Goal: Task Accomplishment & Management: Manage account settings

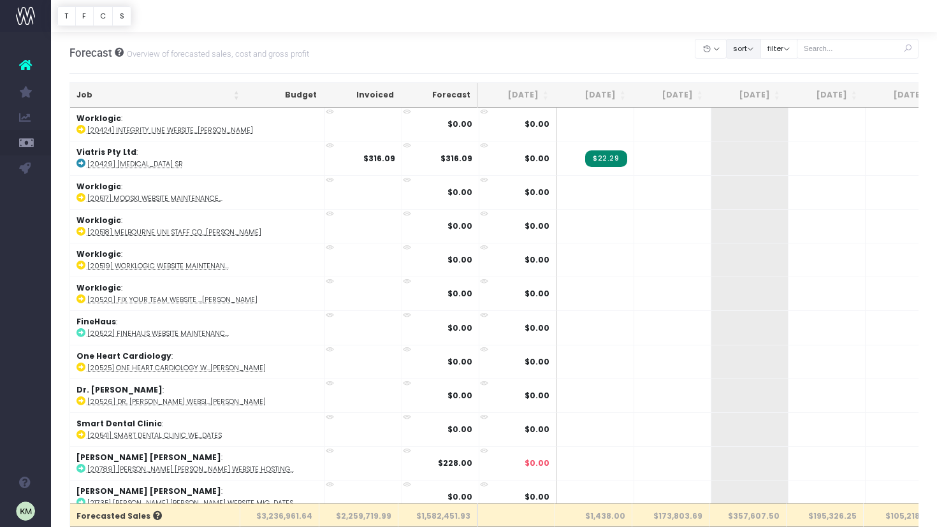
click at [234, 94] on th "Job" at bounding box center [158, 95] width 176 height 25
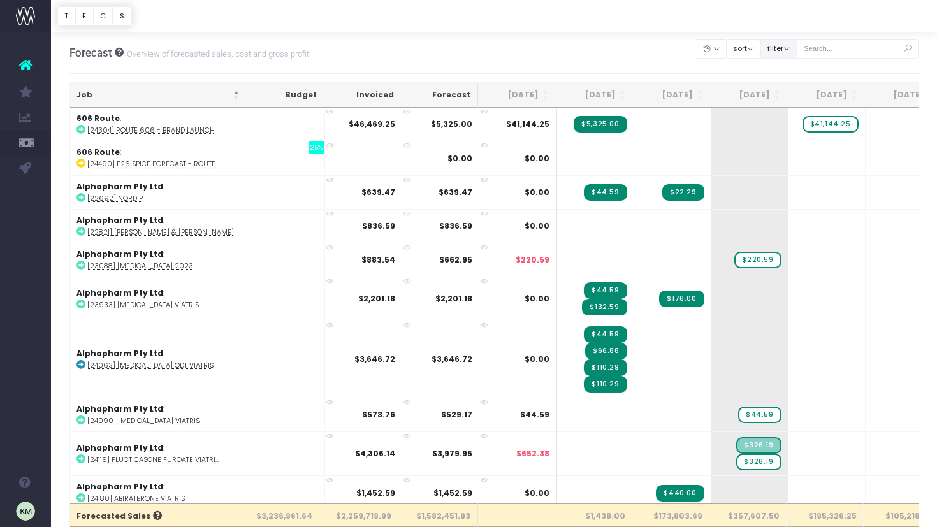
click at [791, 47] on button "filter" at bounding box center [778, 49] width 37 height 20
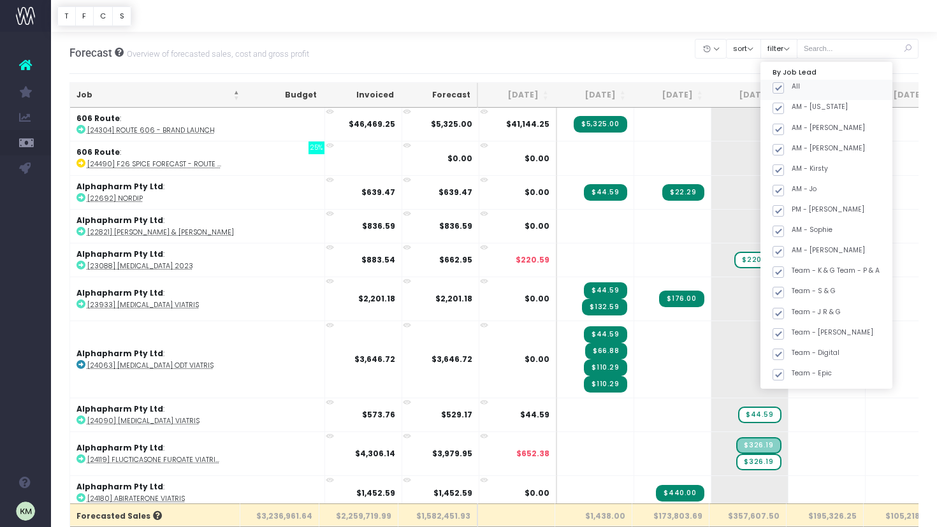
click at [784, 87] on span at bounding box center [777, 87] width 11 height 11
click at [791, 87] on input "All" at bounding box center [795, 86] width 8 height 8
checkbox input "false"
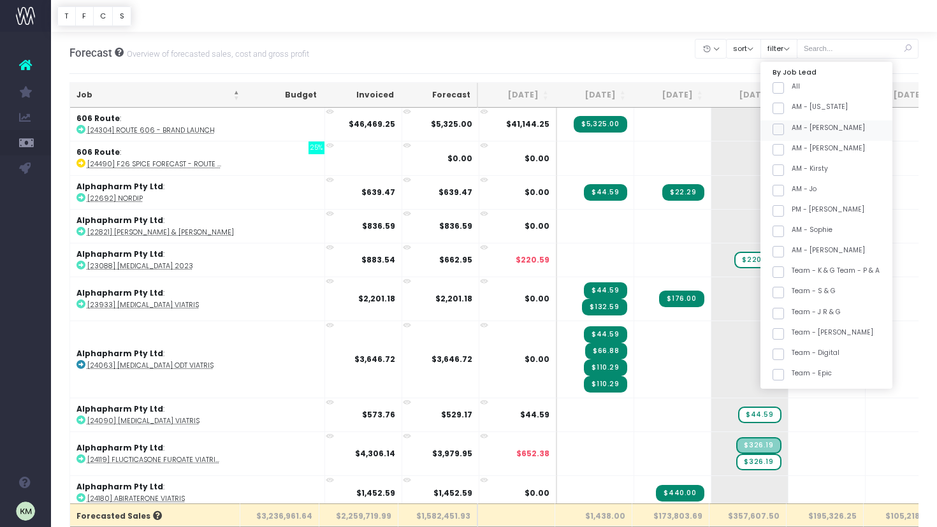
checkbox input "false"
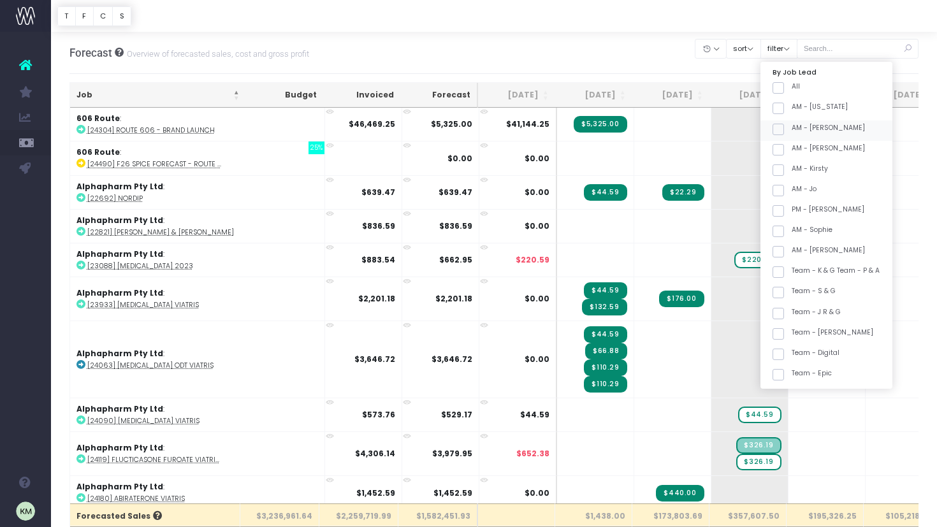
checkbox input "false"
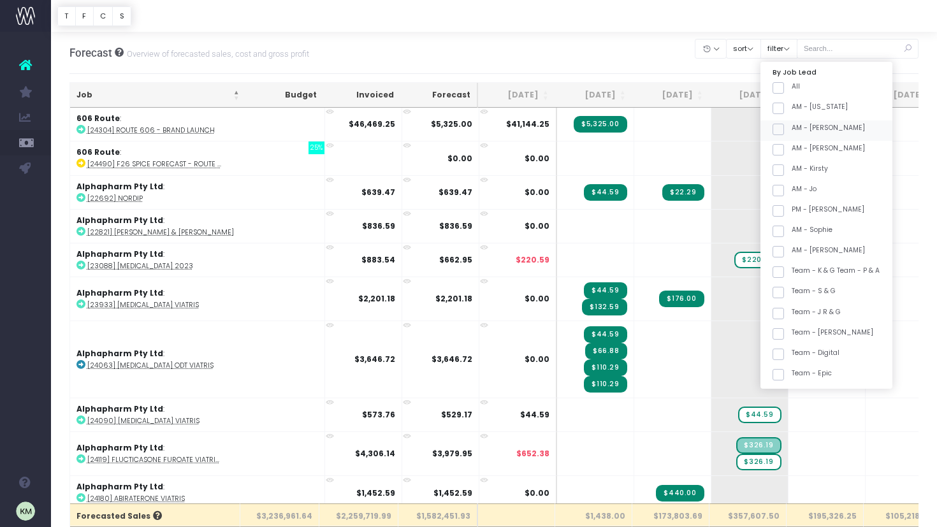
checkbox input "false"
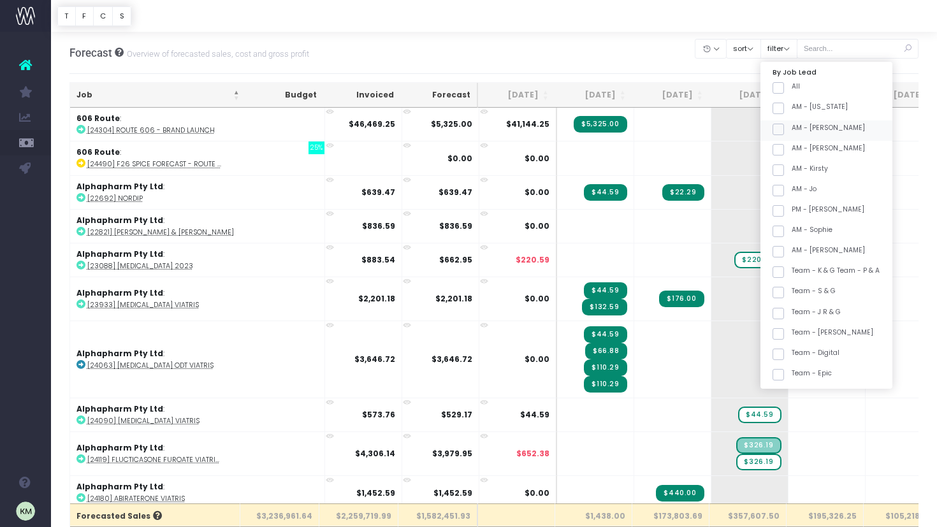
checkbox input "false"
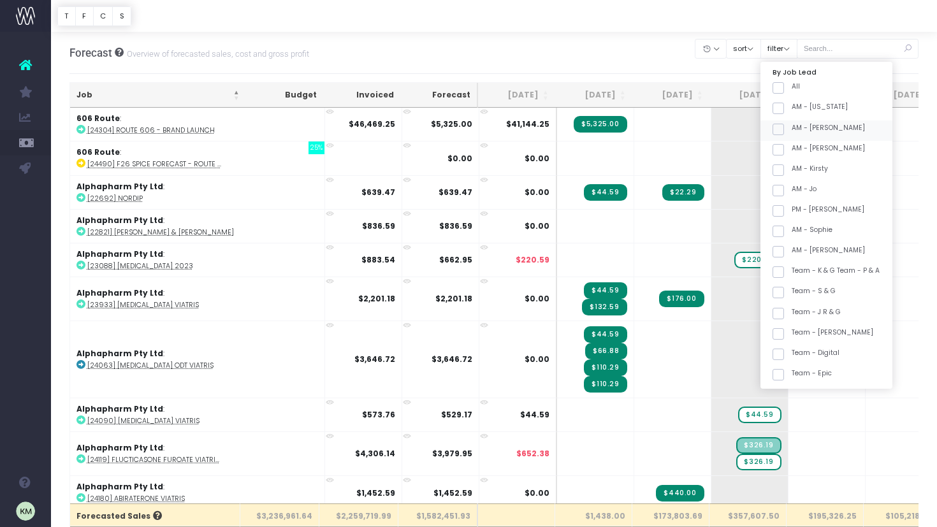
checkbox input "false"
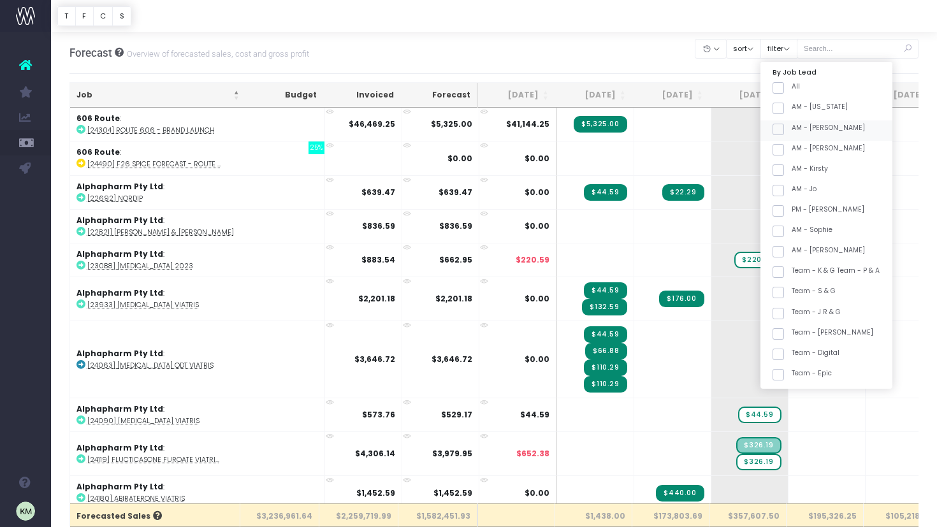
checkbox input "false"
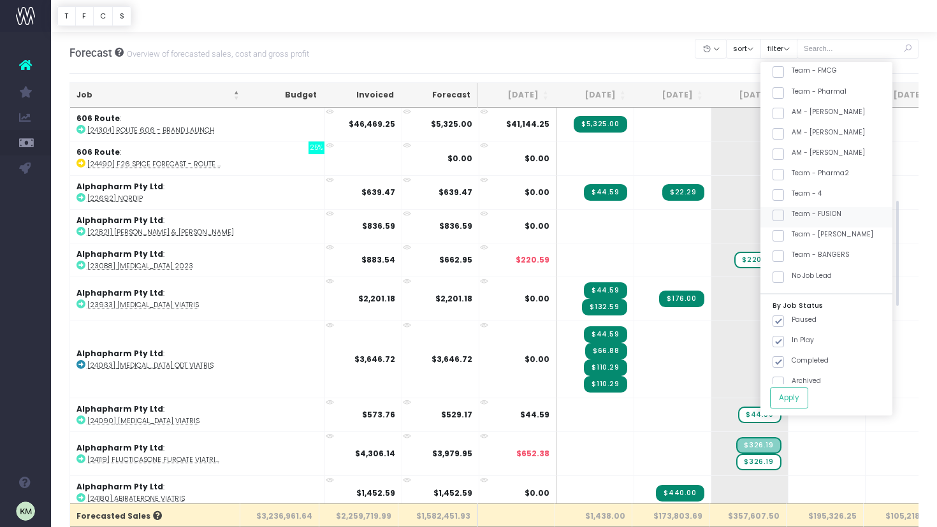
scroll to position [406, 0]
click at [784, 210] on span at bounding box center [777, 213] width 11 height 11
click at [791, 210] on input "Team - FUSION" at bounding box center [795, 211] width 8 height 8
checkbox input "true"
click at [808, 394] on button "Apply" at bounding box center [789, 397] width 38 height 21
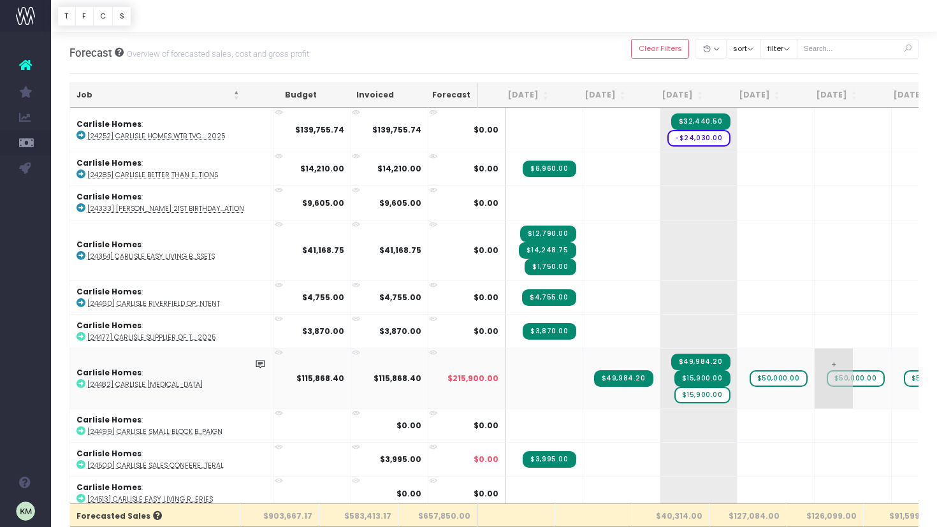
scroll to position [0, 1]
click at [680, 392] on span "$15,900.00" at bounding box center [701, 395] width 56 height 17
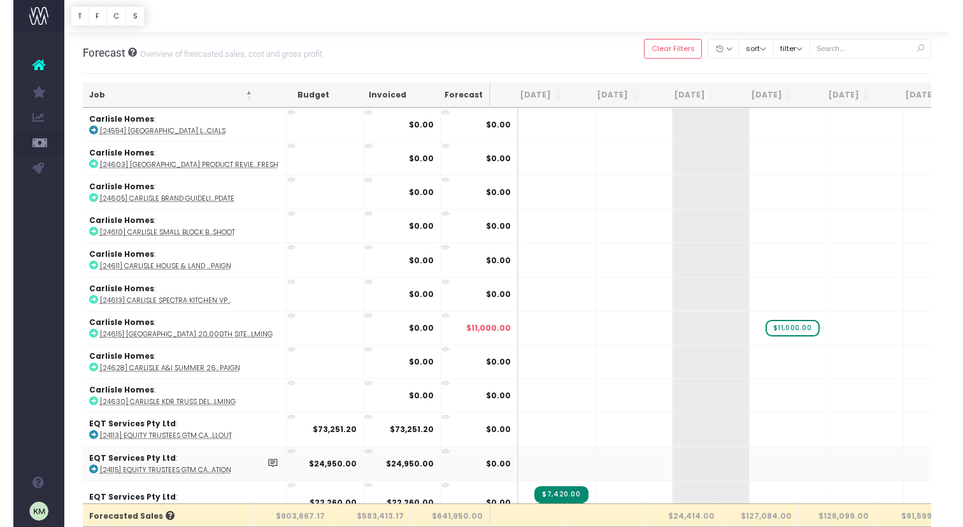
scroll to position [883, 1]
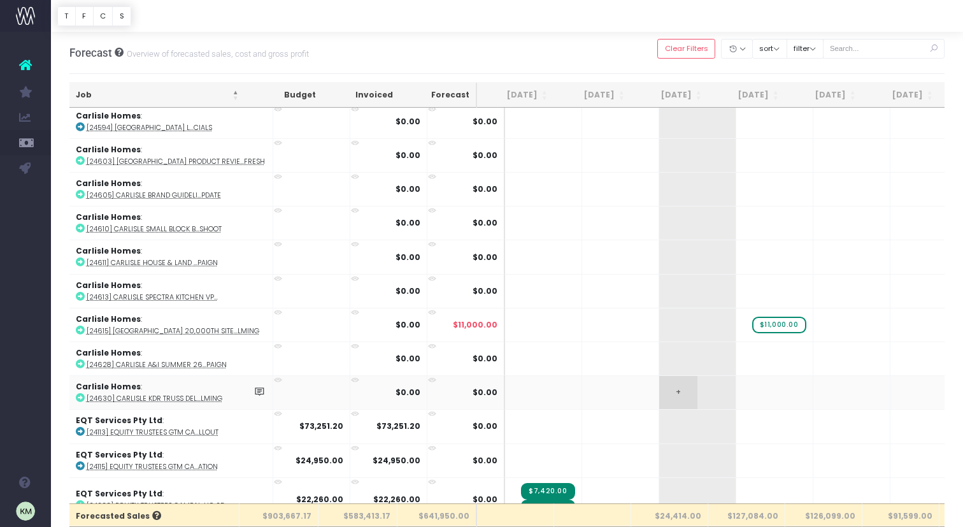
click at [659, 387] on span "+" at bounding box center [678, 392] width 38 height 33
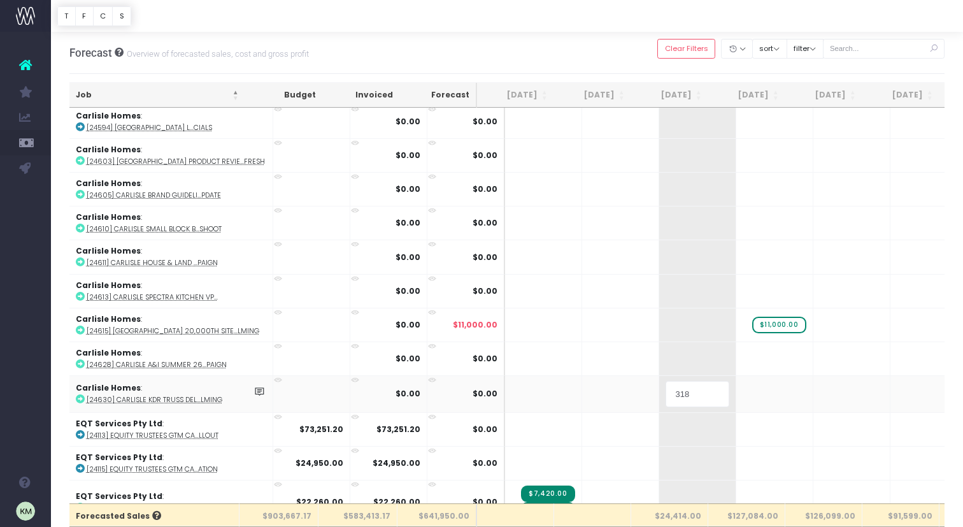
type input "3185"
click at [722, 391] on body "Oh my... this is bad. [PERSON_NAME] wasn't able to load this page. Please conta…" at bounding box center [481, 263] width 963 height 527
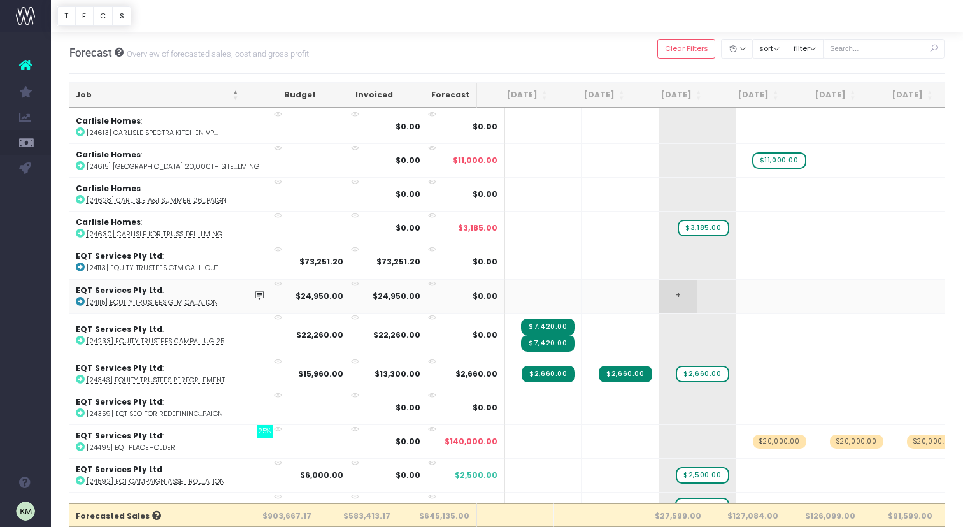
scroll to position [1049, 1]
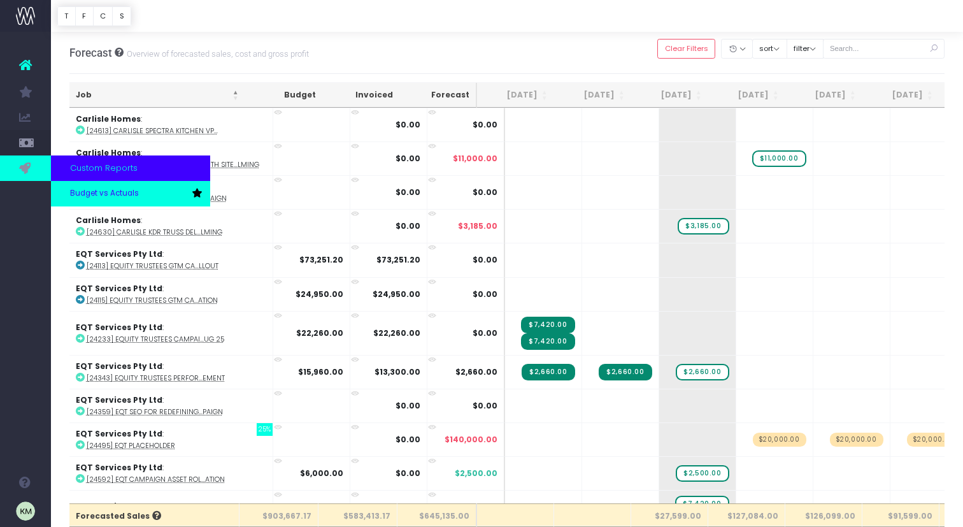
click at [80, 190] on span "Budget vs Actuals" at bounding box center [104, 193] width 69 height 11
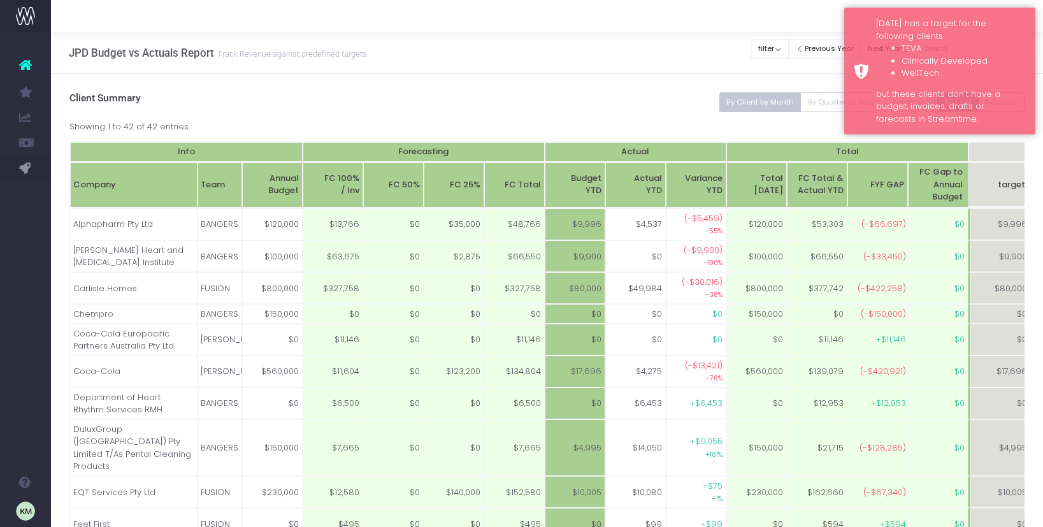
click at [708, 39] on div "JPD Budget vs Actuals Report Track Revenue against predefined targets Clear Fil…" at bounding box center [547, 53] width 992 height 42
drag, startPoint x: 714, startPoint y: 127, endPoint x: 698, endPoint y: 124, distance: 16.2
click at [714, 127] on div "Showing 1 to 42 of 42 entries" at bounding box center [547, 125] width 956 height 16
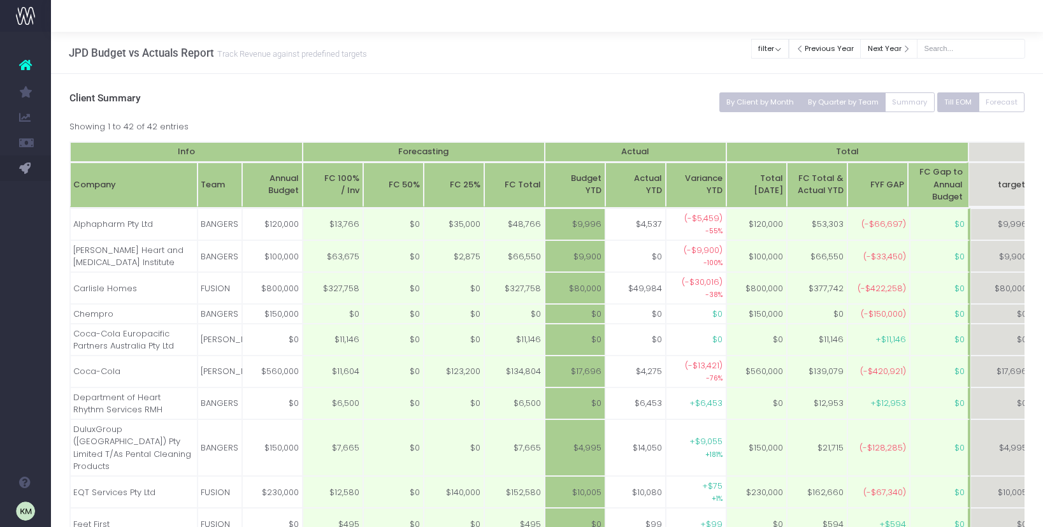
click at [811, 99] on button "By Quarter by Team" at bounding box center [842, 102] width 85 height 20
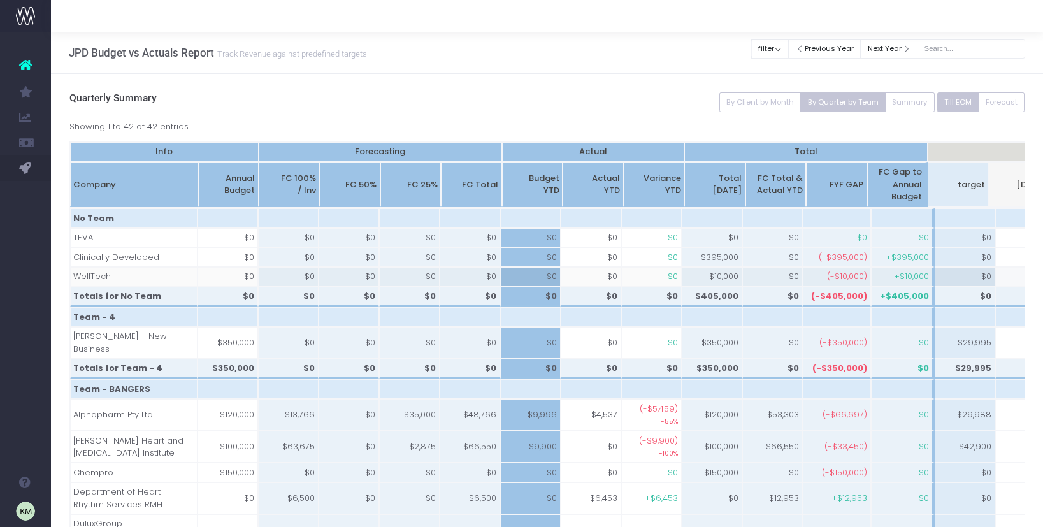
click at [103, 278] on td "WellTech" at bounding box center [133, 277] width 127 height 20
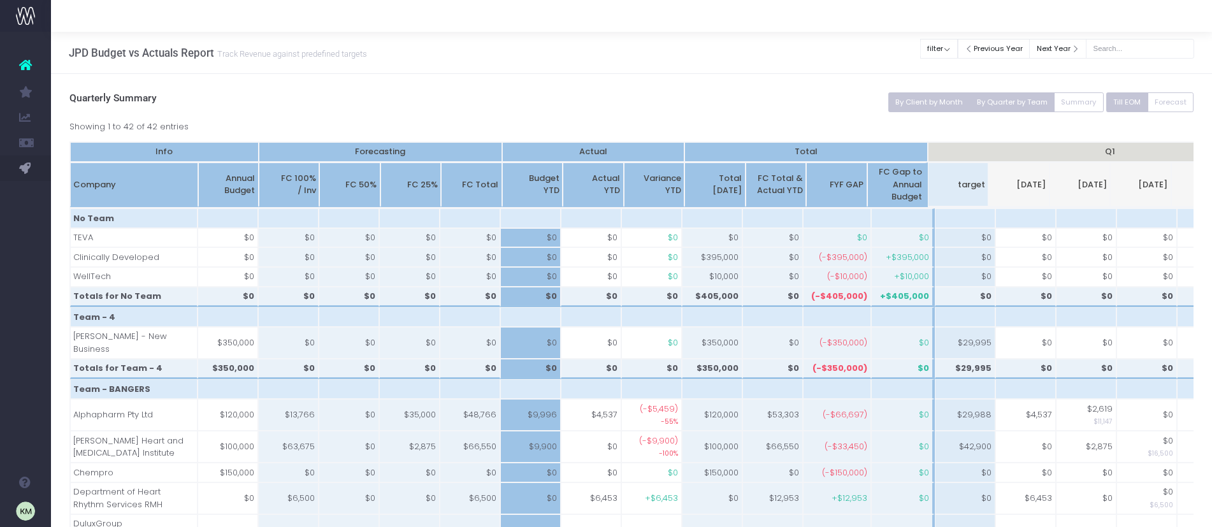
click at [942, 106] on button "By Client by Month" at bounding box center [929, 102] width 82 height 20
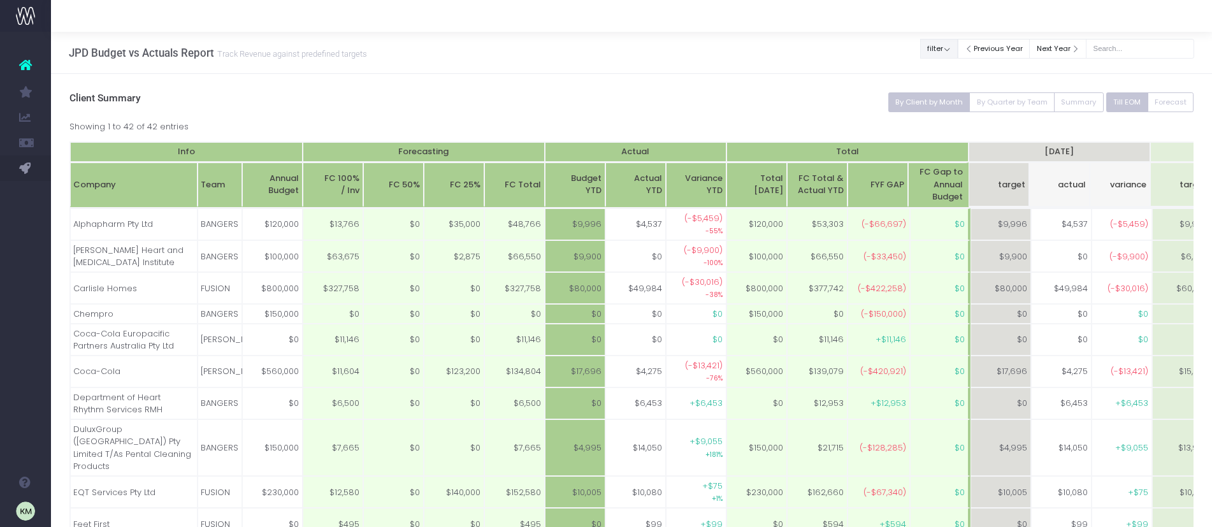
click at [958, 51] on button "filter" at bounding box center [939, 49] width 38 height 20
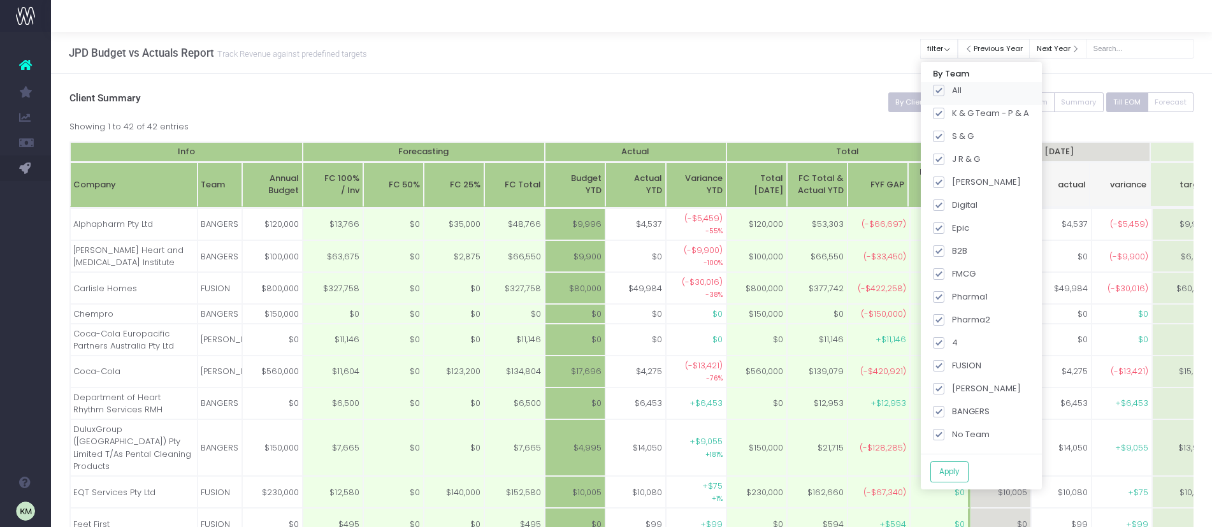
click at [944, 89] on span at bounding box center [938, 90] width 11 height 11
click at [952, 89] on input "All" at bounding box center [956, 88] width 8 height 8
checkbox input "false"
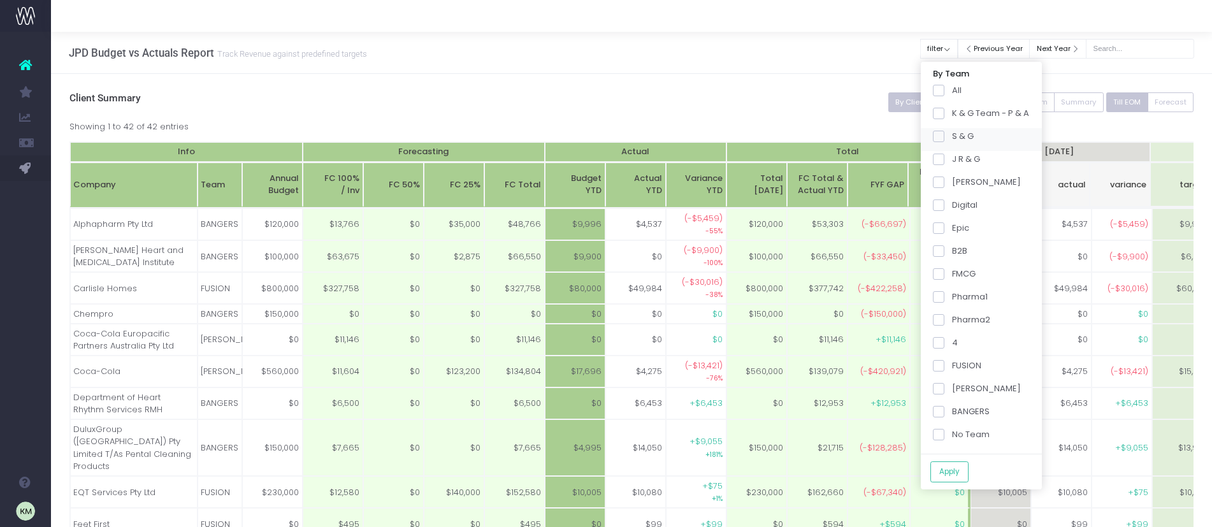
checkbox input "false"
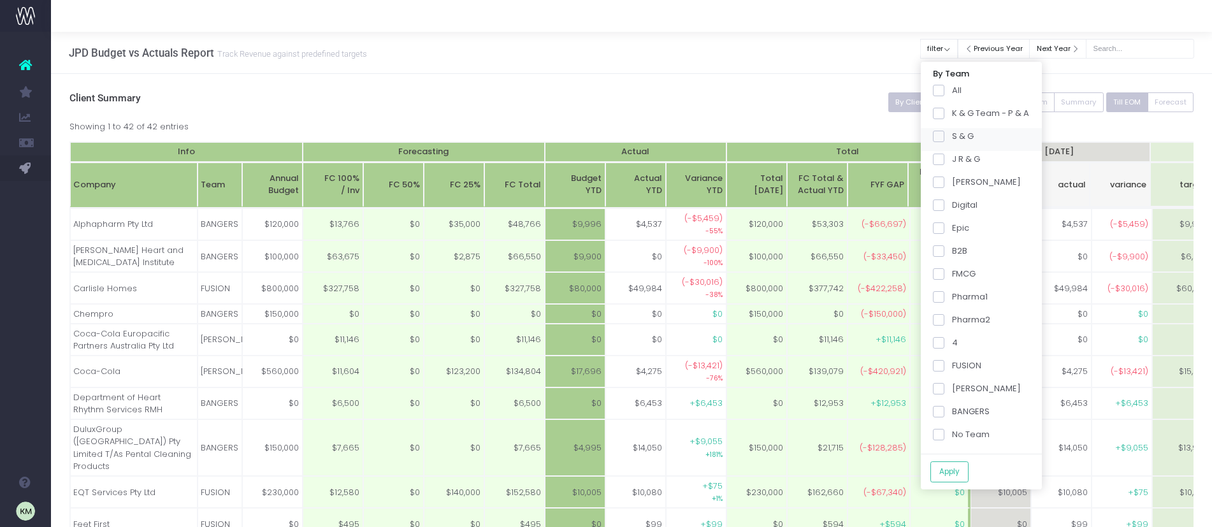
checkbox input "false"
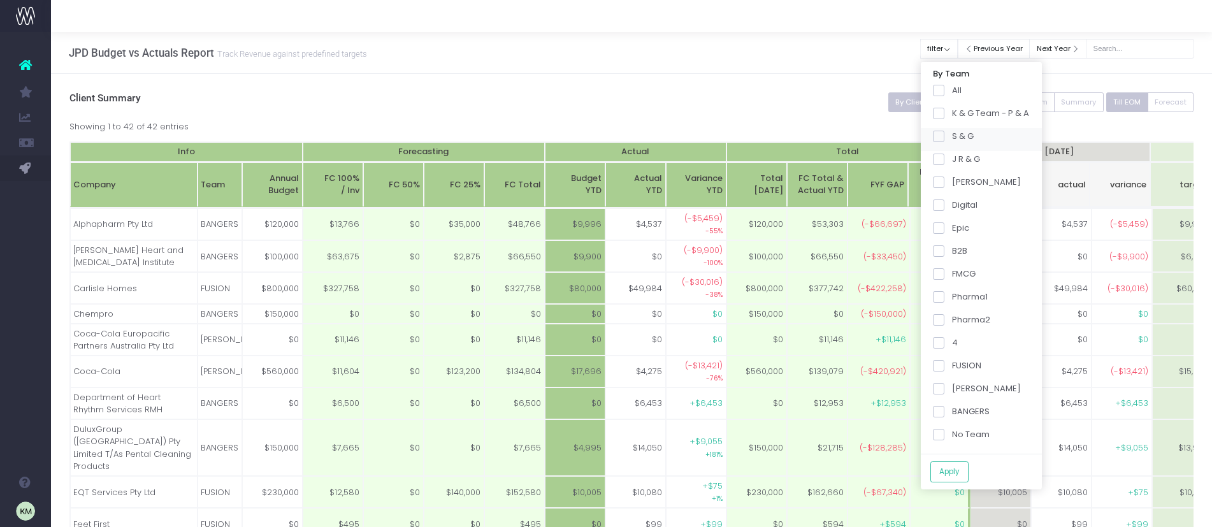
checkbox input "false"
drag, startPoint x: 952, startPoint y: 364, endPoint x: 945, endPoint y: 363, distance: 7.3
click at [944, 364] on span at bounding box center [938, 365] width 11 height 11
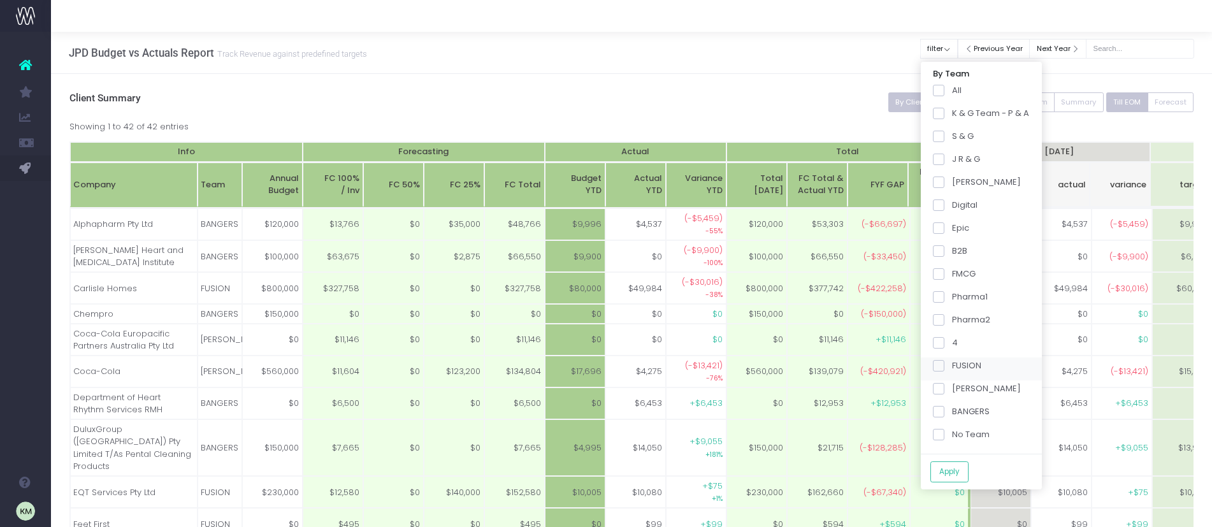
click at [952, 364] on input "FUSION" at bounding box center [956, 363] width 8 height 8
checkbox input "true"
drag, startPoint x: 969, startPoint y: 475, endPoint x: 963, endPoint y: 468, distance: 8.6
click at [963, 475] on button "Apply" at bounding box center [949, 471] width 38 height 21
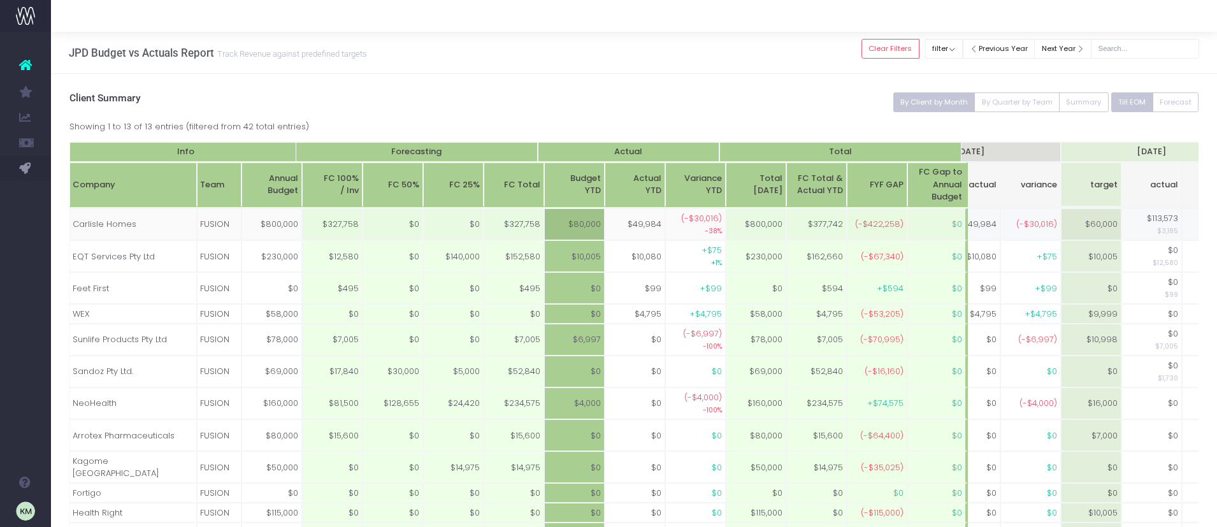
scroll to position [0, 89]
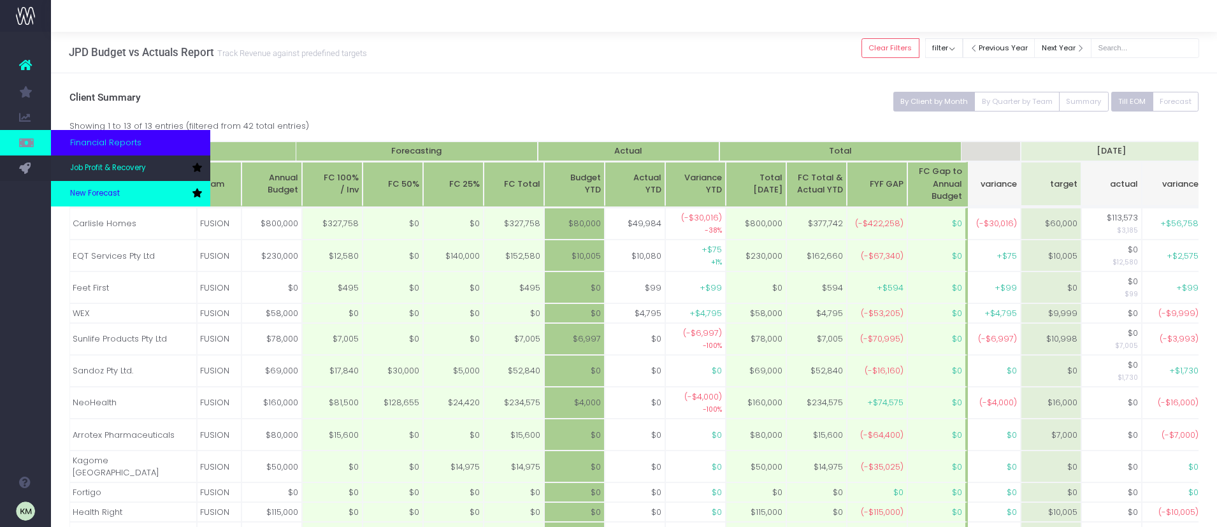
click at [102, 195] on span "New Forecast" at bounding box center [95, 193] width 50 height 11
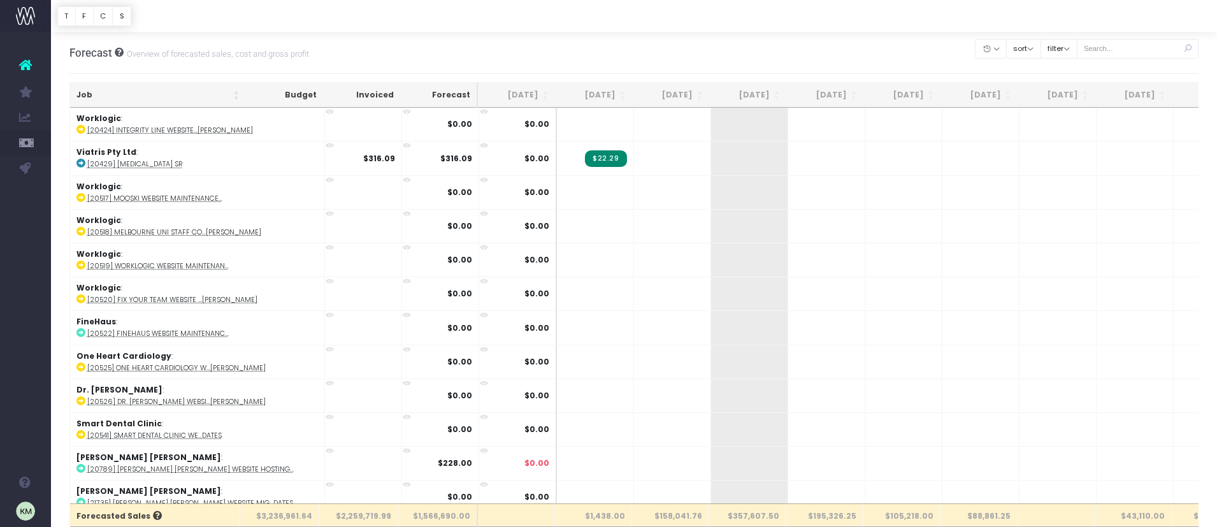
click at [238, 92] on th "Job" at bounding box center [158, 95] width 176 height 25
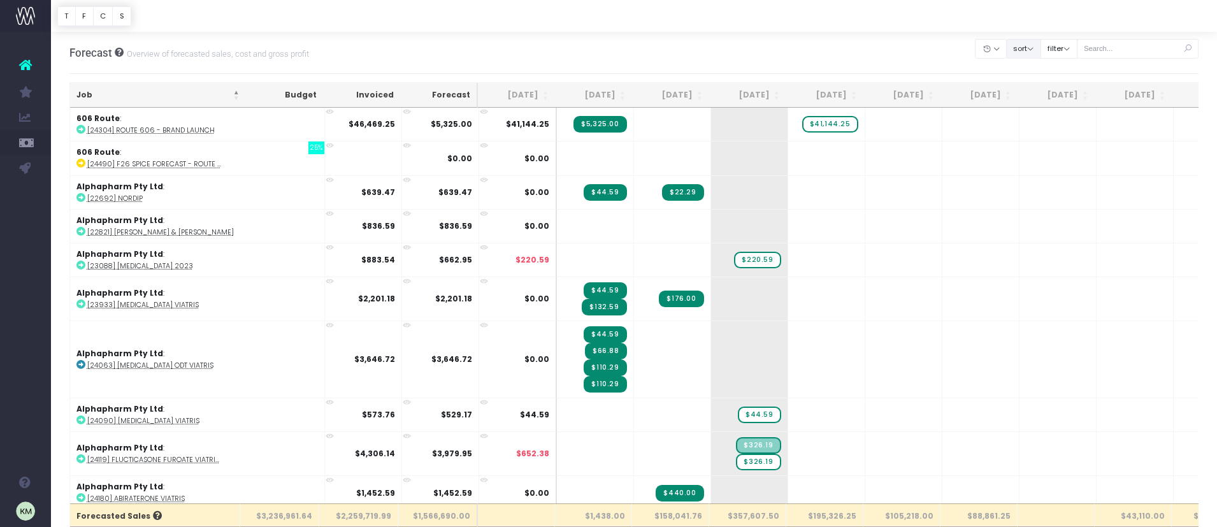
click at [1041, 53] on button "sort" at bounding box center [1023, 49] width 35 height 20
click at [1071, 47] on button "filter" at bounding box center [1058, 49] width 37 height 20
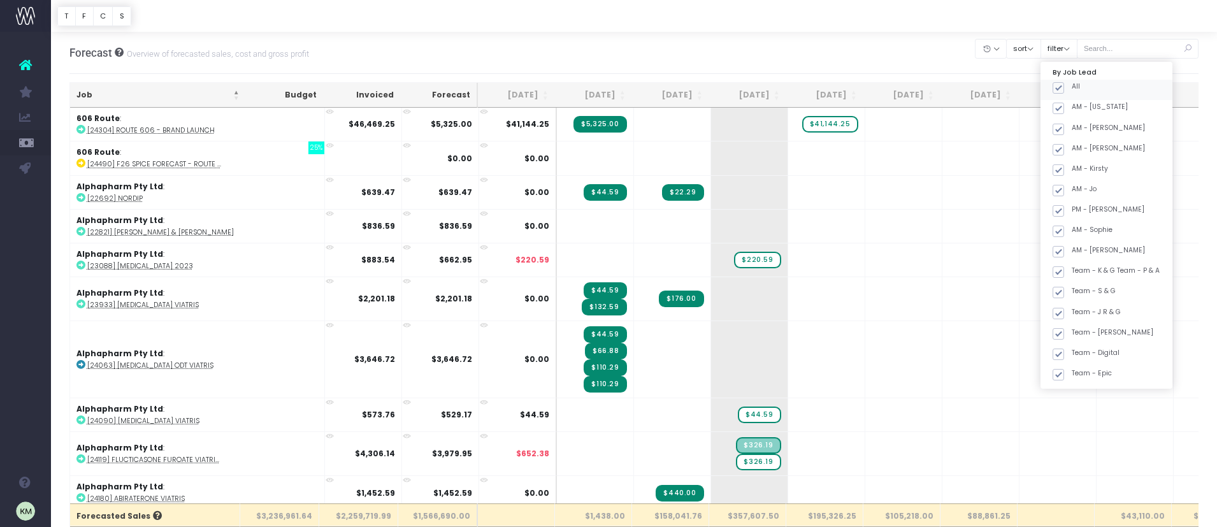
click at [1064, 87] on span at bounding box center [1057, 87] width 11 height 11
click at [1076, 87] on input "All" at bounding box center [1076, 86] width 8 height 8
checkbox input "false"
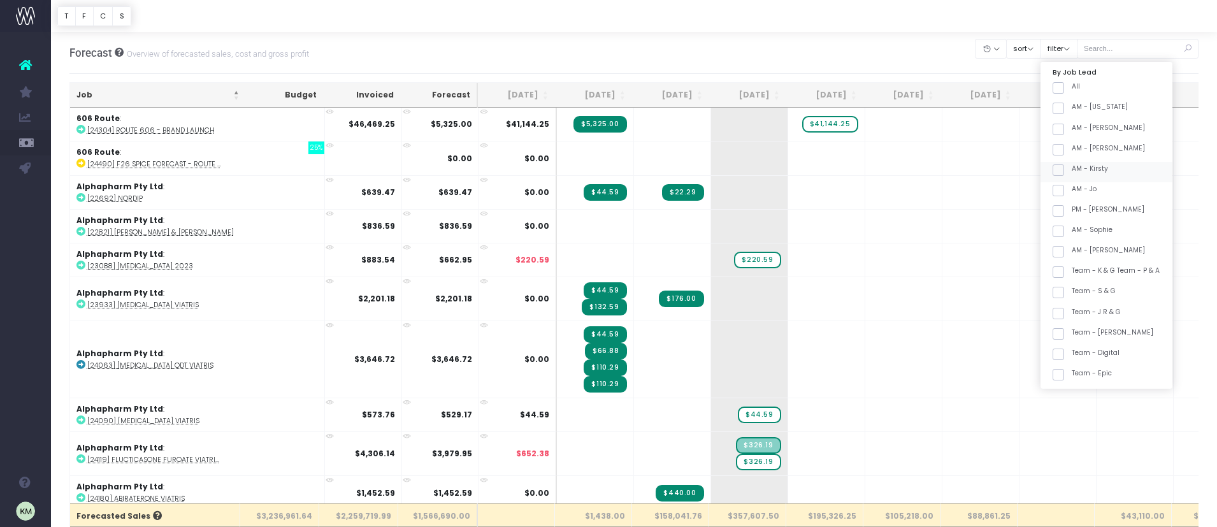
checkbox input "false"
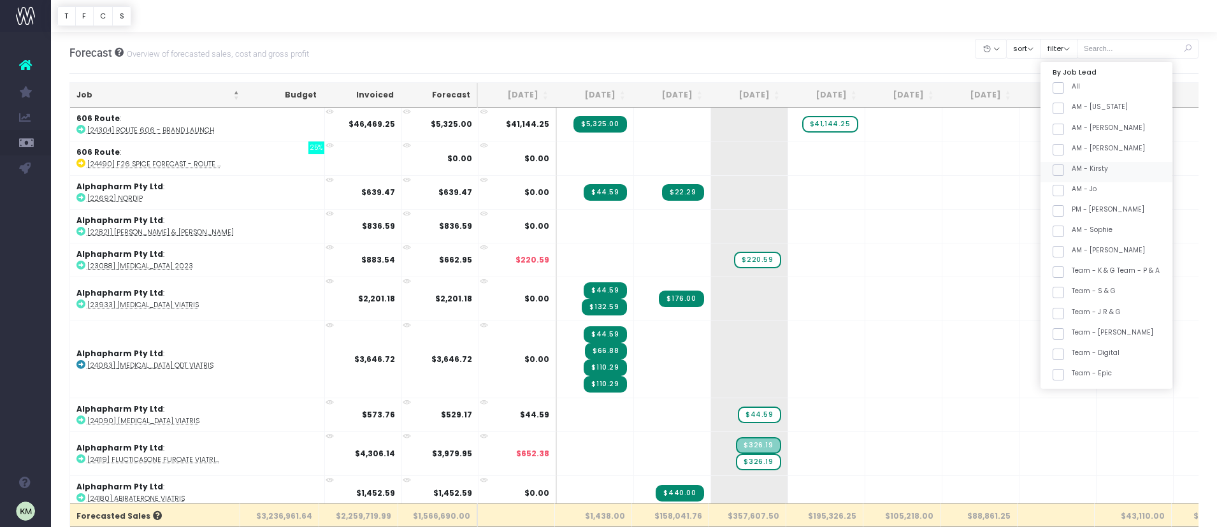
checkbox input "false"
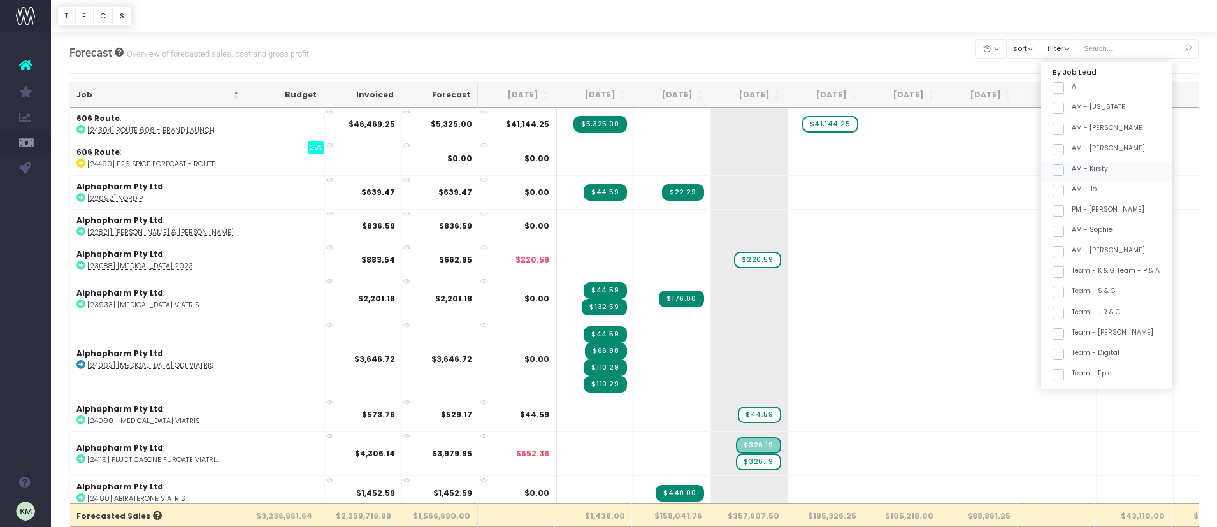
checkbox input "false"
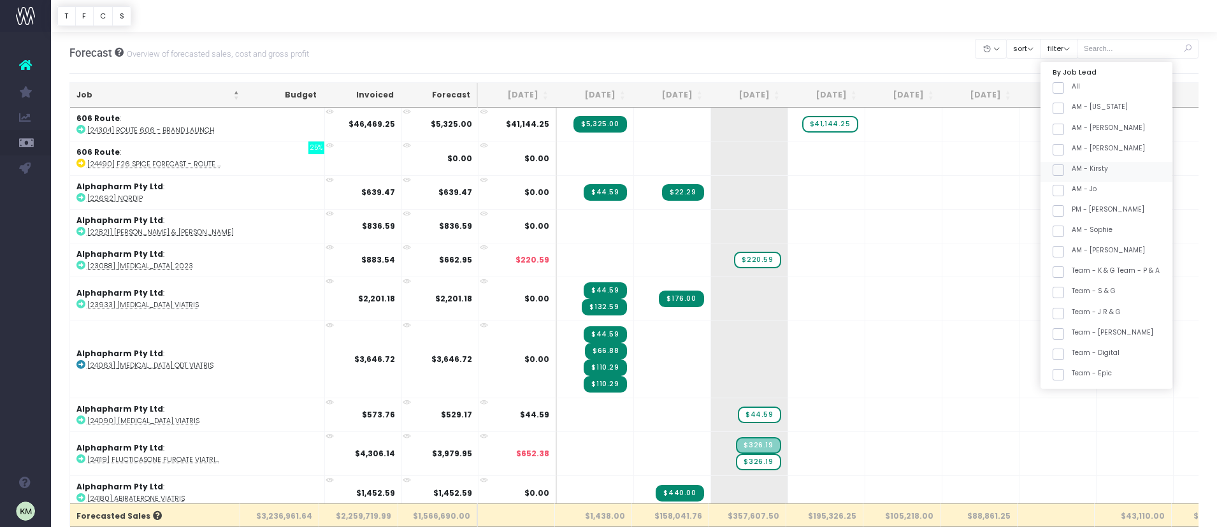
checkbox input "false"
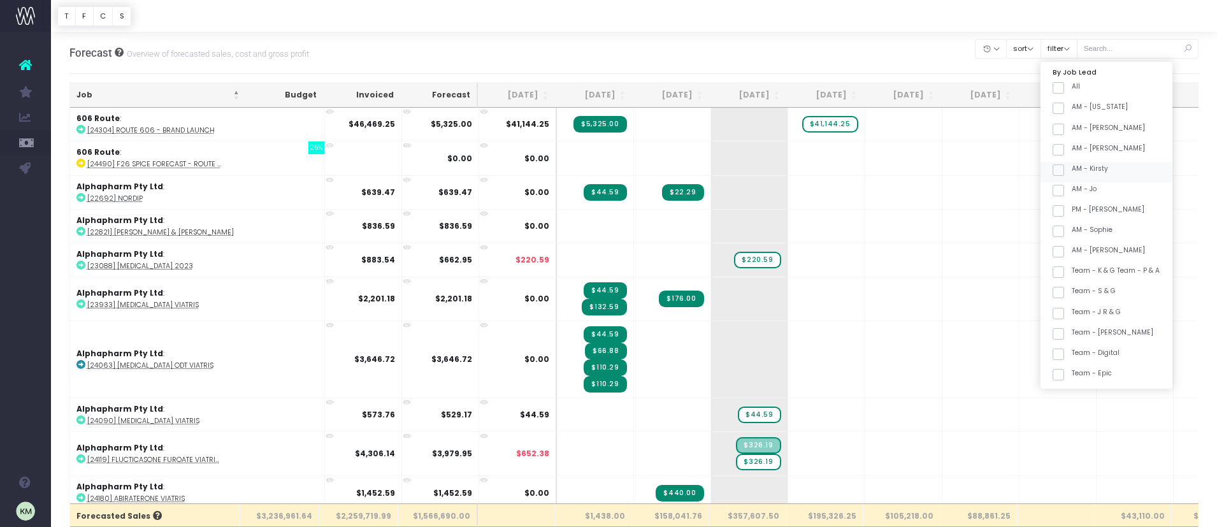
checkbox input "false"
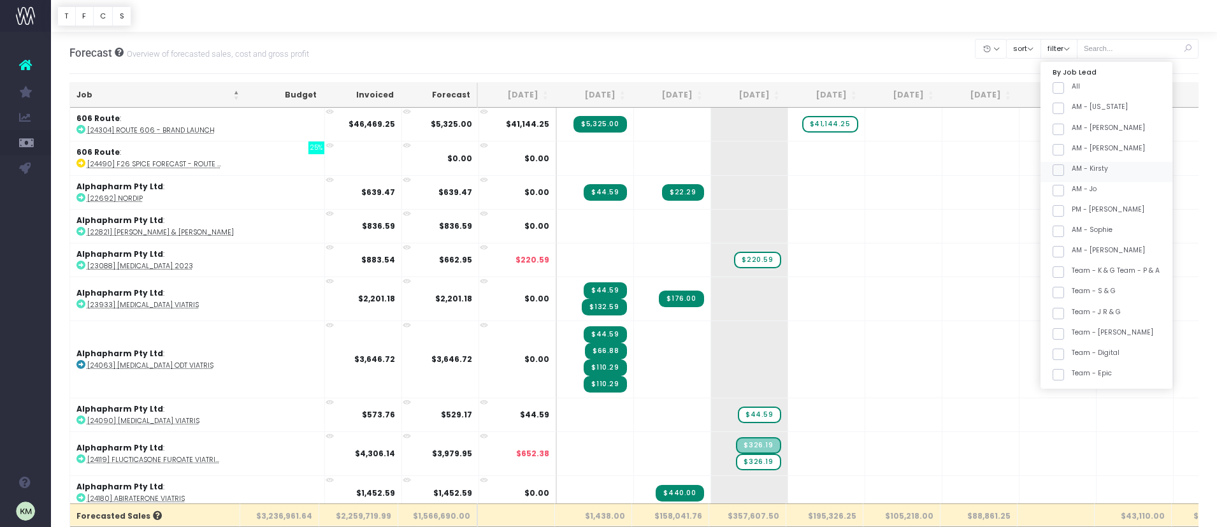
checkbox input "false"
drag, startPoint x: 1077, startPoint y: 268, endPoint x: 1084, endPoint y: 290, distance: 23.4
click at [1064, 268] on span at bounding box center [1057, 267] width 11 height 11
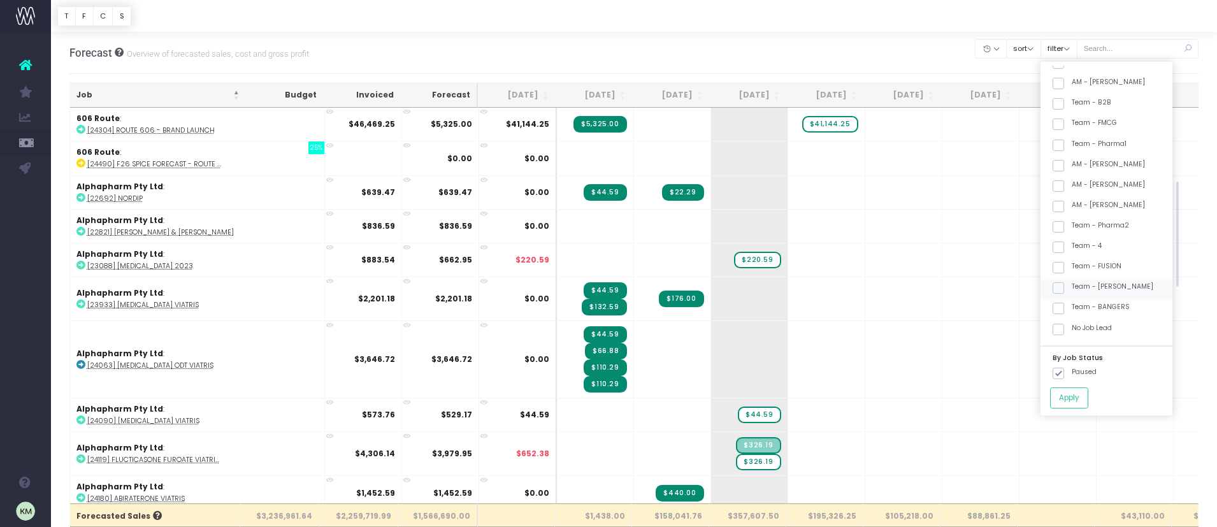
click at [1077, 268] on input "Team - FUSION" at bounding box center [1076, 265] width 8 height 8
checkbox input "true"
click at [1088, 391] on button "Apply" at bounding box center [1069, 397] width 38 height 21
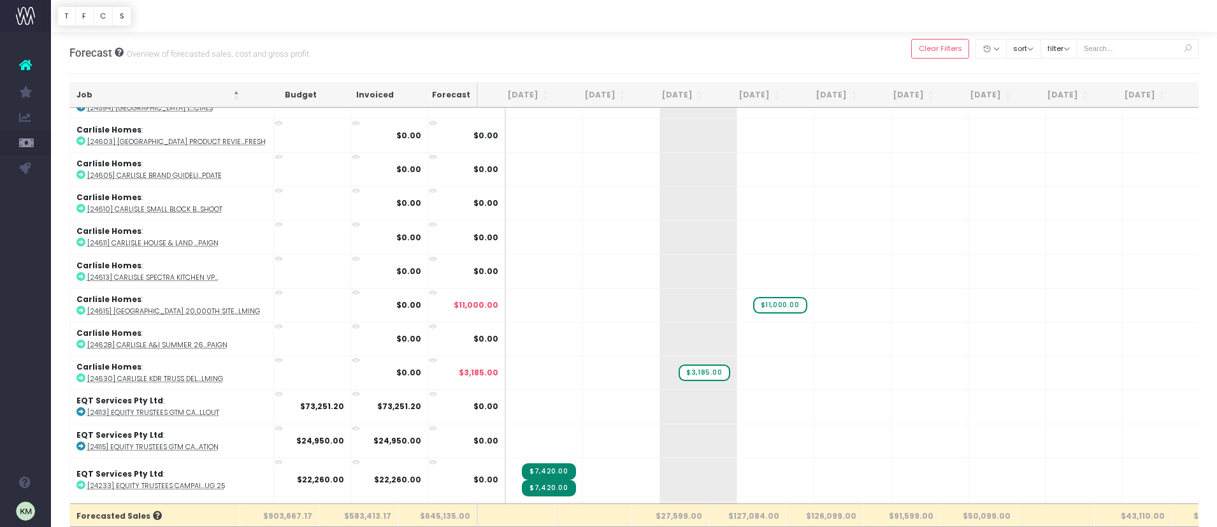
scroll to position [907, 0]
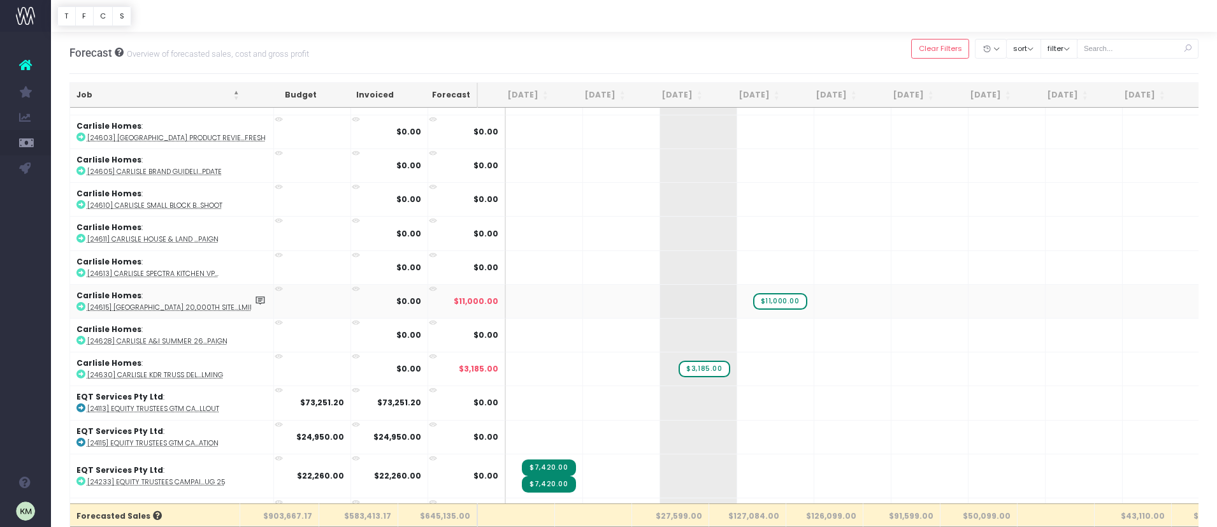
click at [274, 300] on td at bounding box center [312, 301] width 77 height 34
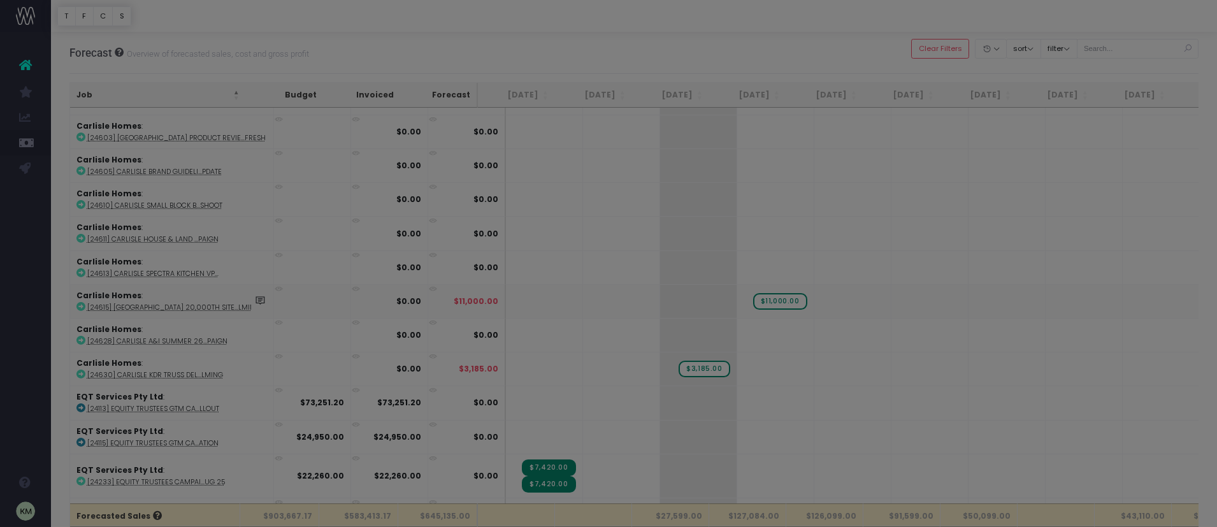
click at [269, 300] on body "Oh my... this is bad. [PERSON_NAME] wasn't able to load this page. Please conta…" at bounding box center [608, 263] width 1217 height 527
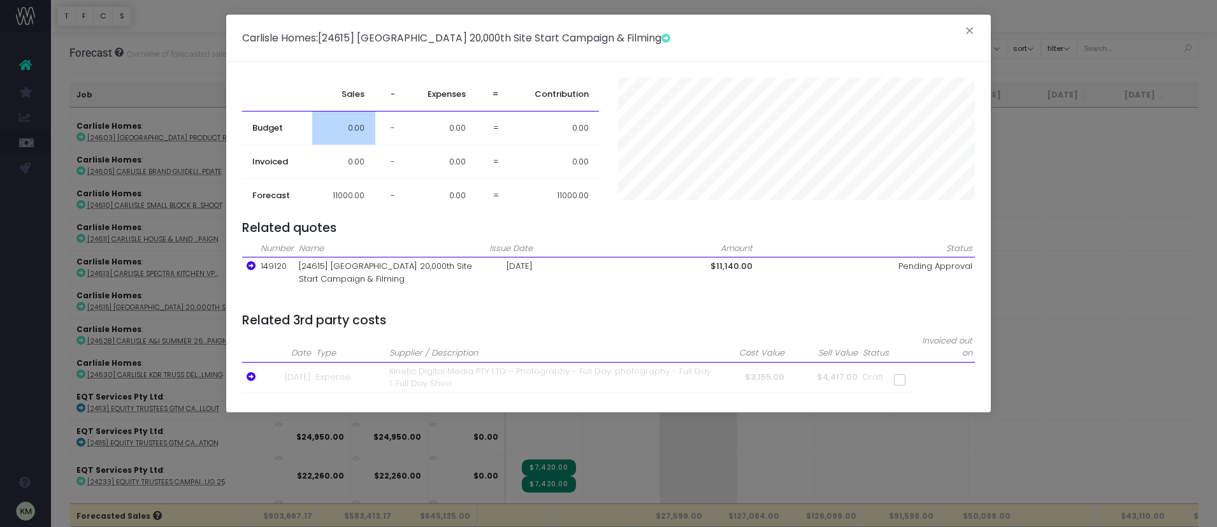
click at [354, 129] on span "0.00" at bounding box center [356, 128] width 17 height 13
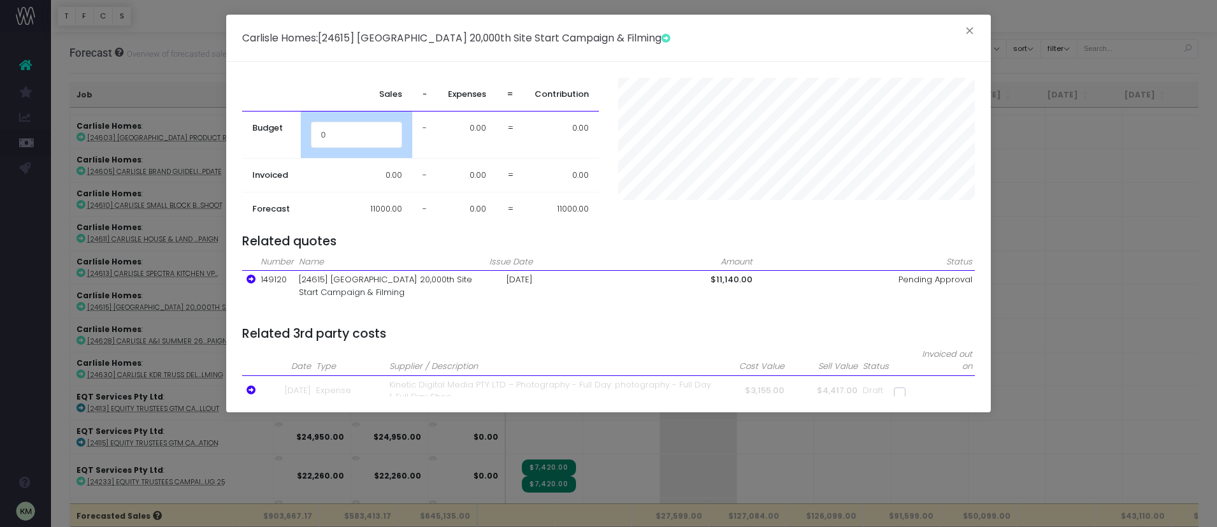
click at [354, 129] on input "0" at bounding box center [356, 134] width 91 height 25
type input "11140"
click at [360, 172] on td "0.00" at bounding box center [357, 175] width 112 height 34
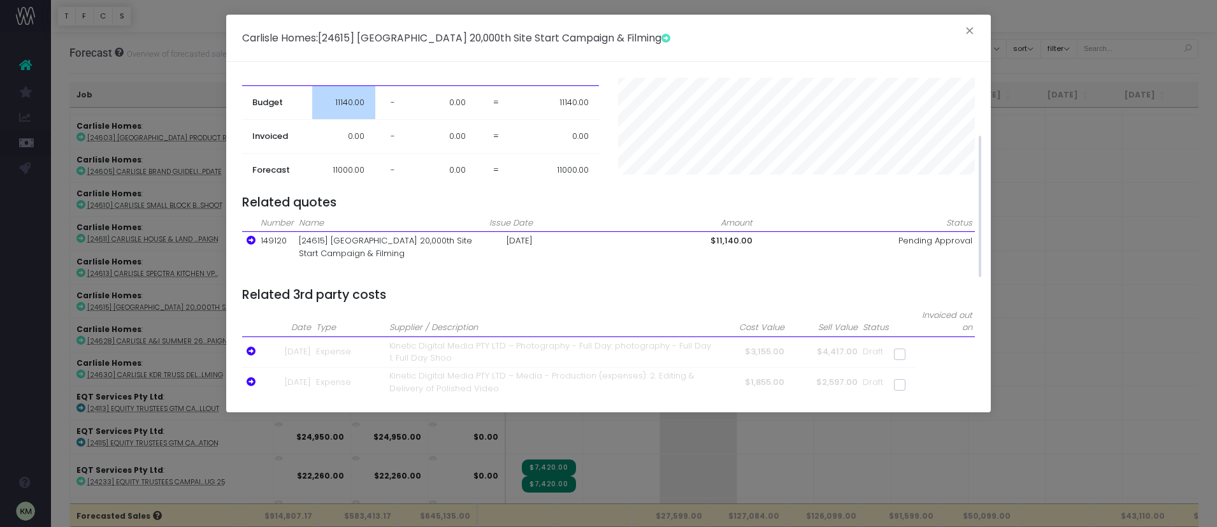
scroll to position [0, 0]
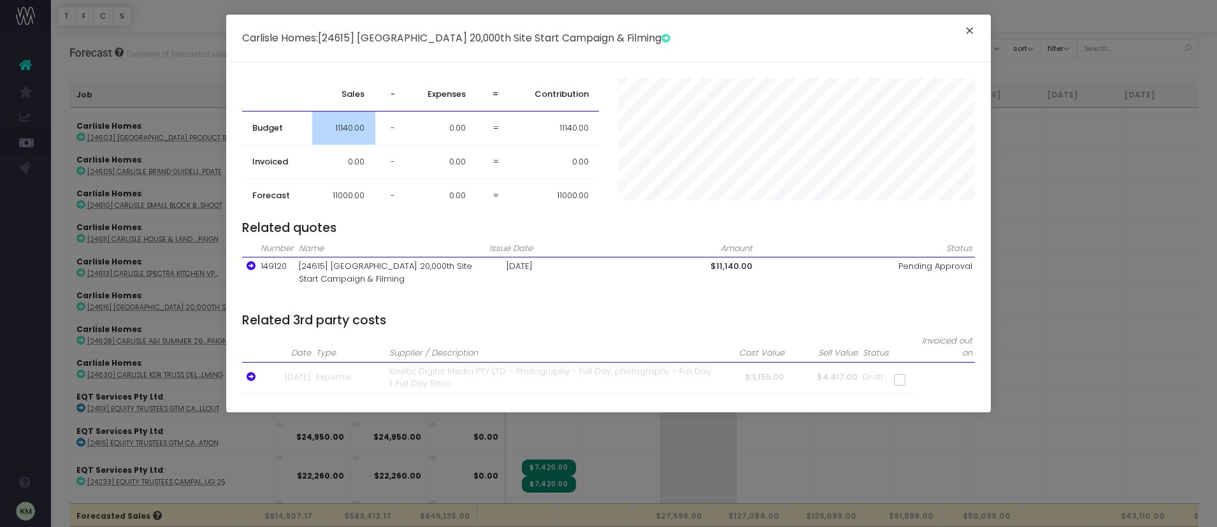
click at [968, 27] on button "×" at bounding box center [969, 32] width 27 height 20
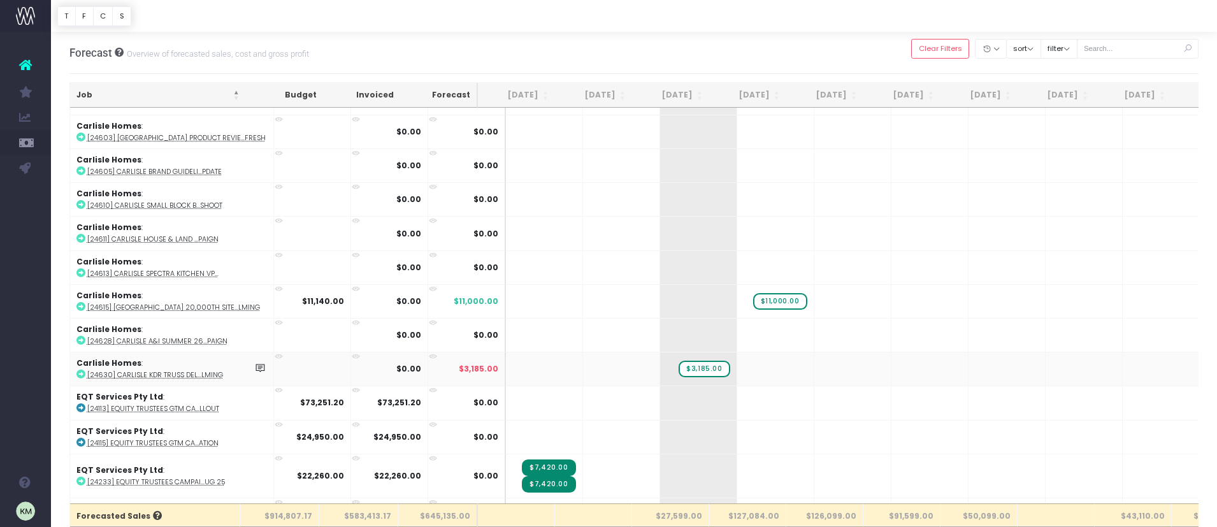
click at [303, 366] on td at bounding box center [312, 369] width 77 height 34
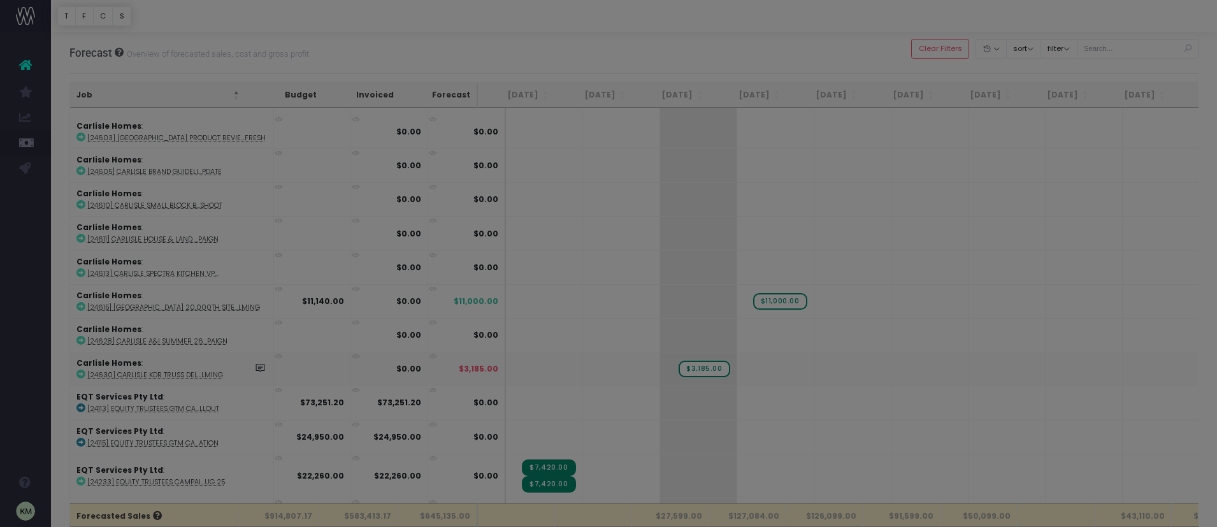
click at [303, 366] on body "Oh my... this is bad. [PERSON_NAME] wasn't able to load this page. Please conta…" at bounding box center [608, 263] width 1217 height 527
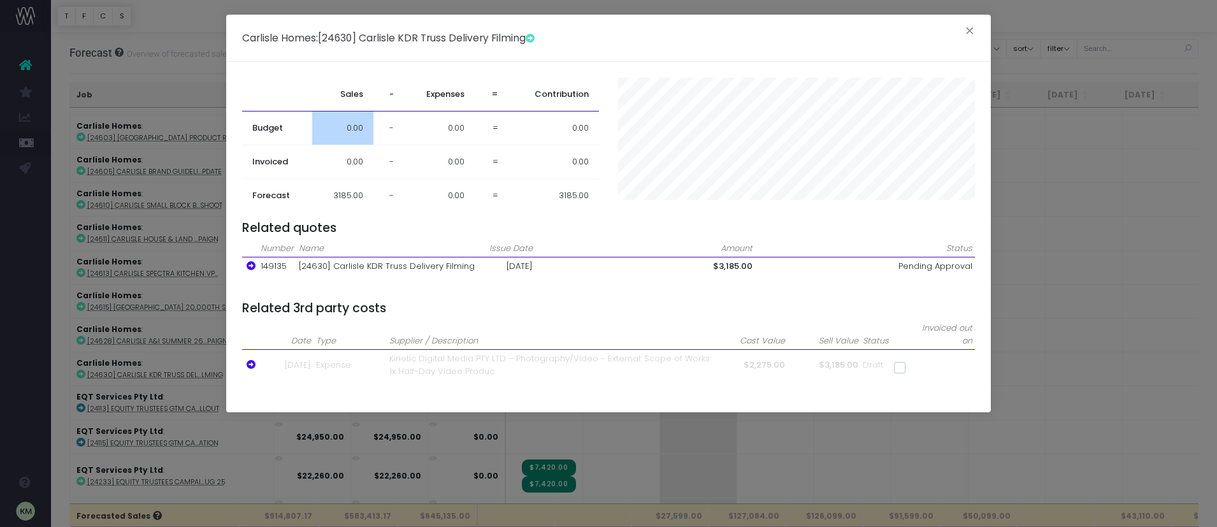
click at [353, 130] on span "0.00" at bounding box center [355, 128] width 17 height 13
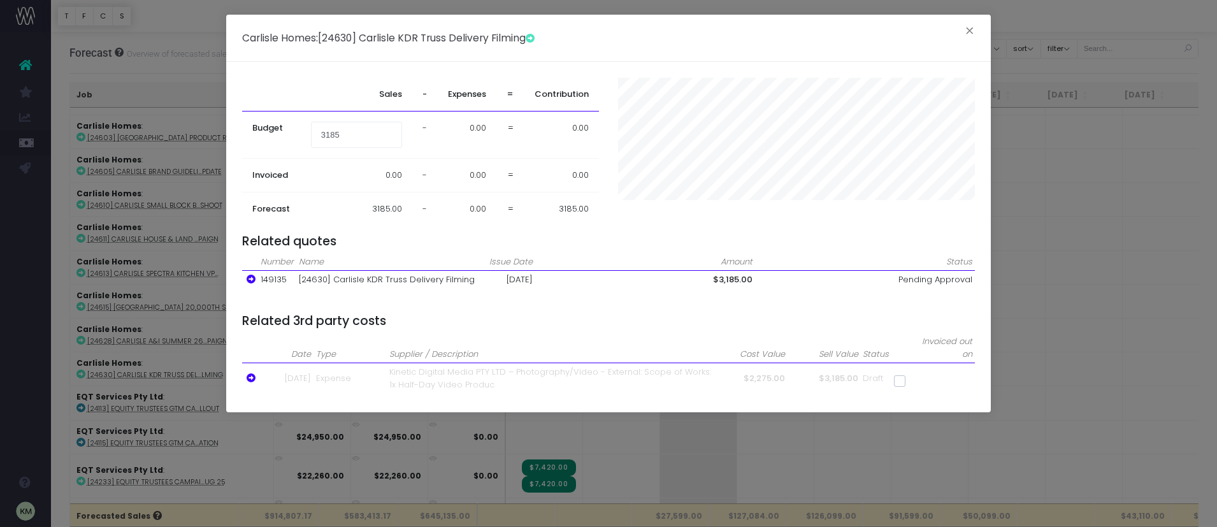
type input "3185"
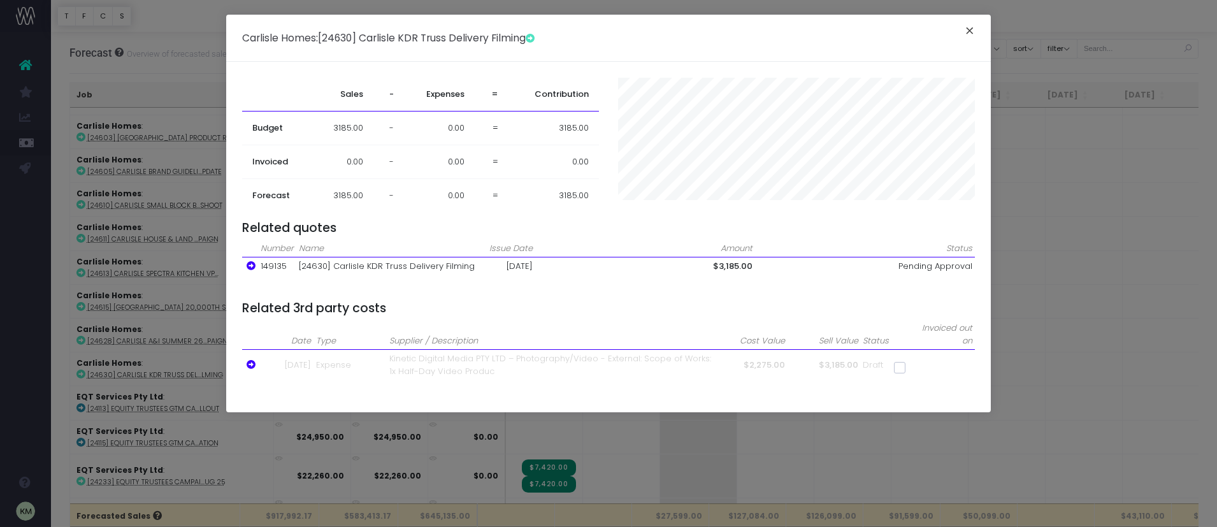
click at [973, 31] on button "×" at bounding box center [969, 32] width 27 height 20
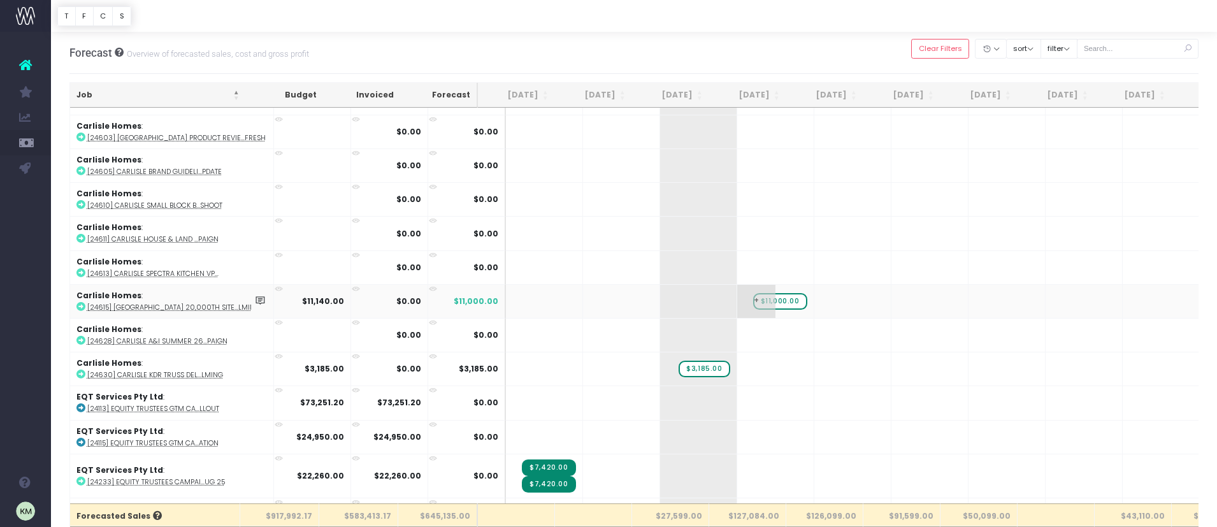
click at [753, 299] on span "$11,000.00" at bounding box center [780, 301] width 54 height 17
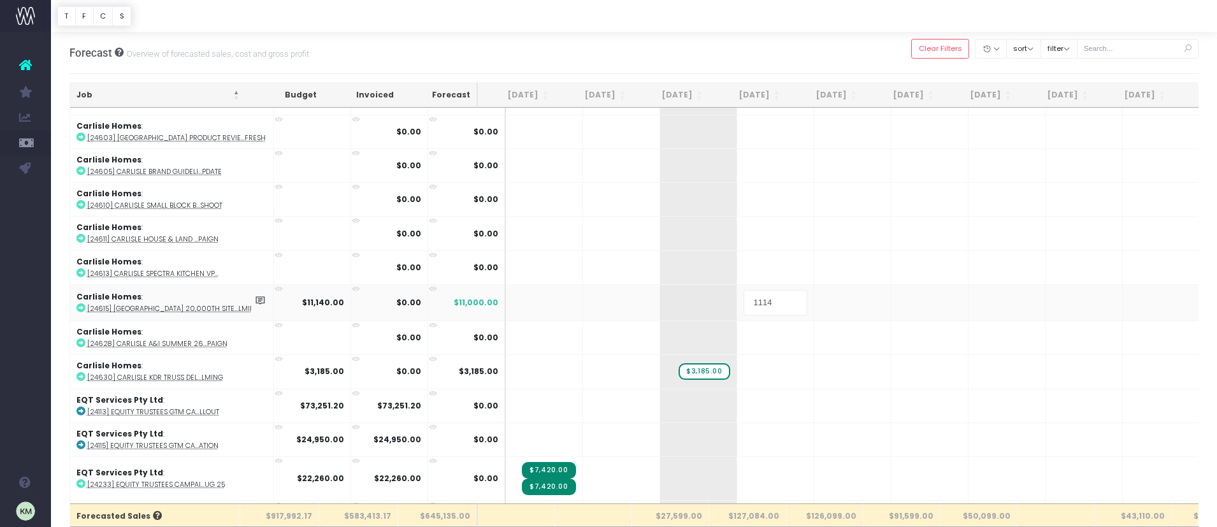
type input "11140"
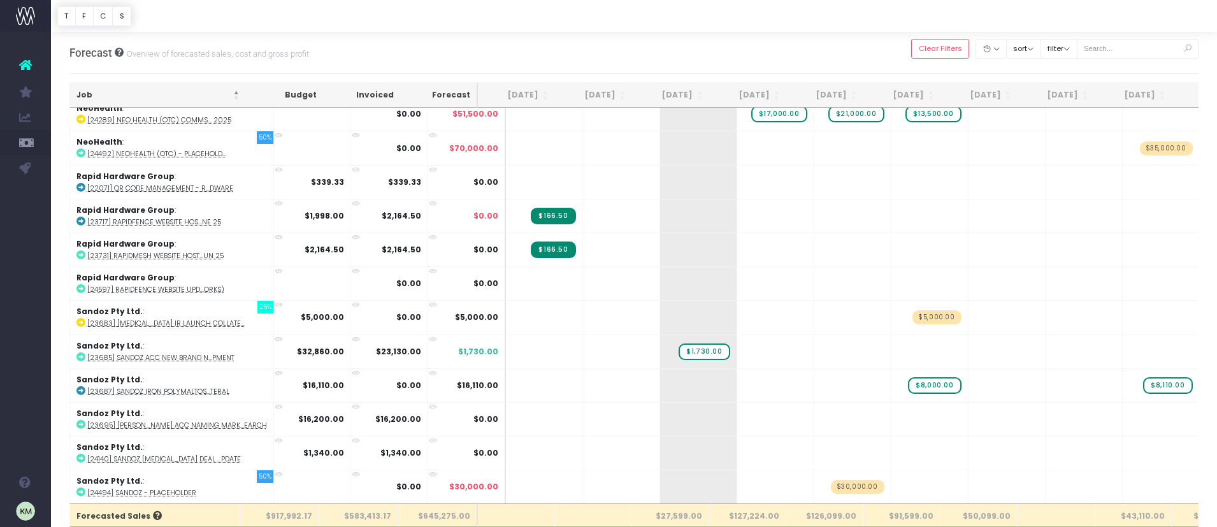
scroll to position [2169, 0]
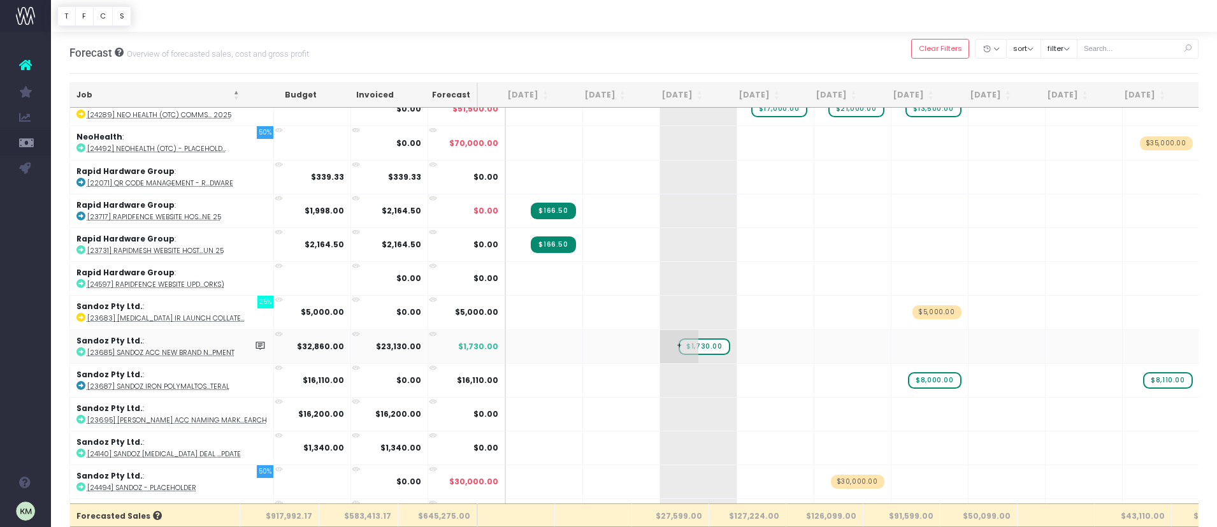
click at [660, 336] on span "+" at bounding box center [679, 346] width 38 height 33
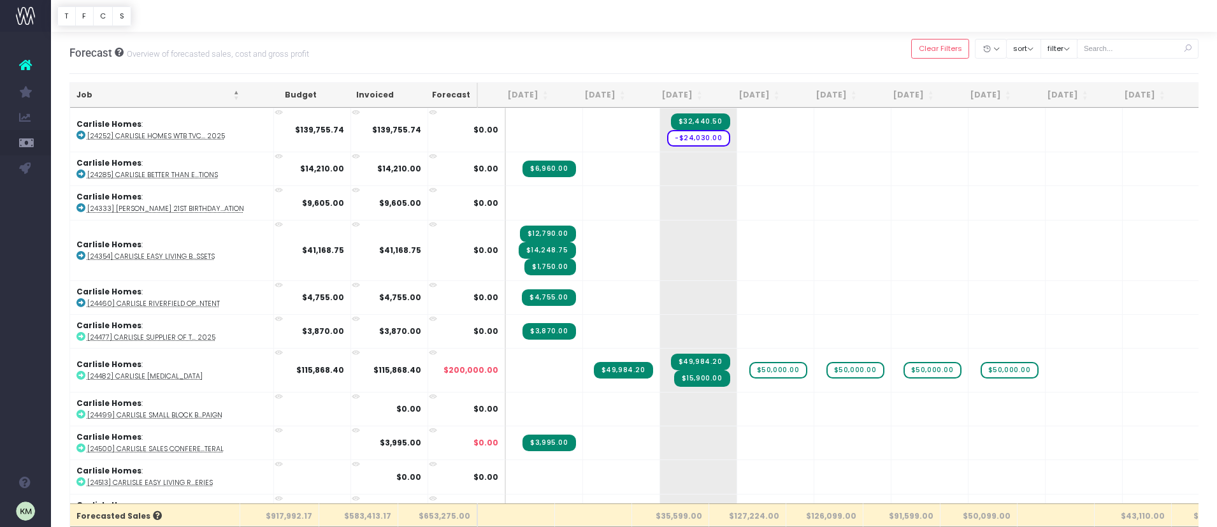
scroll to position [0, 0]
